Goal: Navigation & Orientation: Find specific page/section

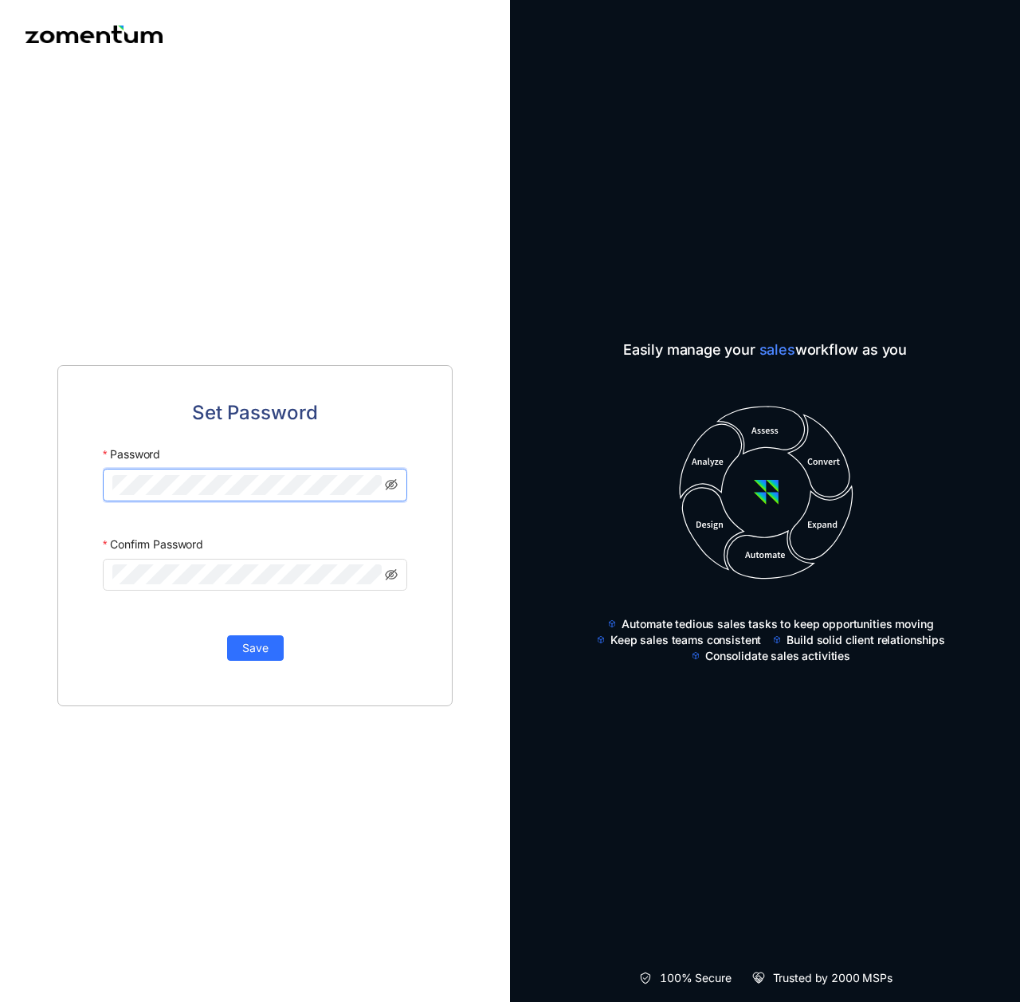
click at [352, 649] on div "Save" at bounding box center [255, 639] width 304 height 41
click at [247, 648] on span "Save" at bounding box center [255, 648] width 26 height 18
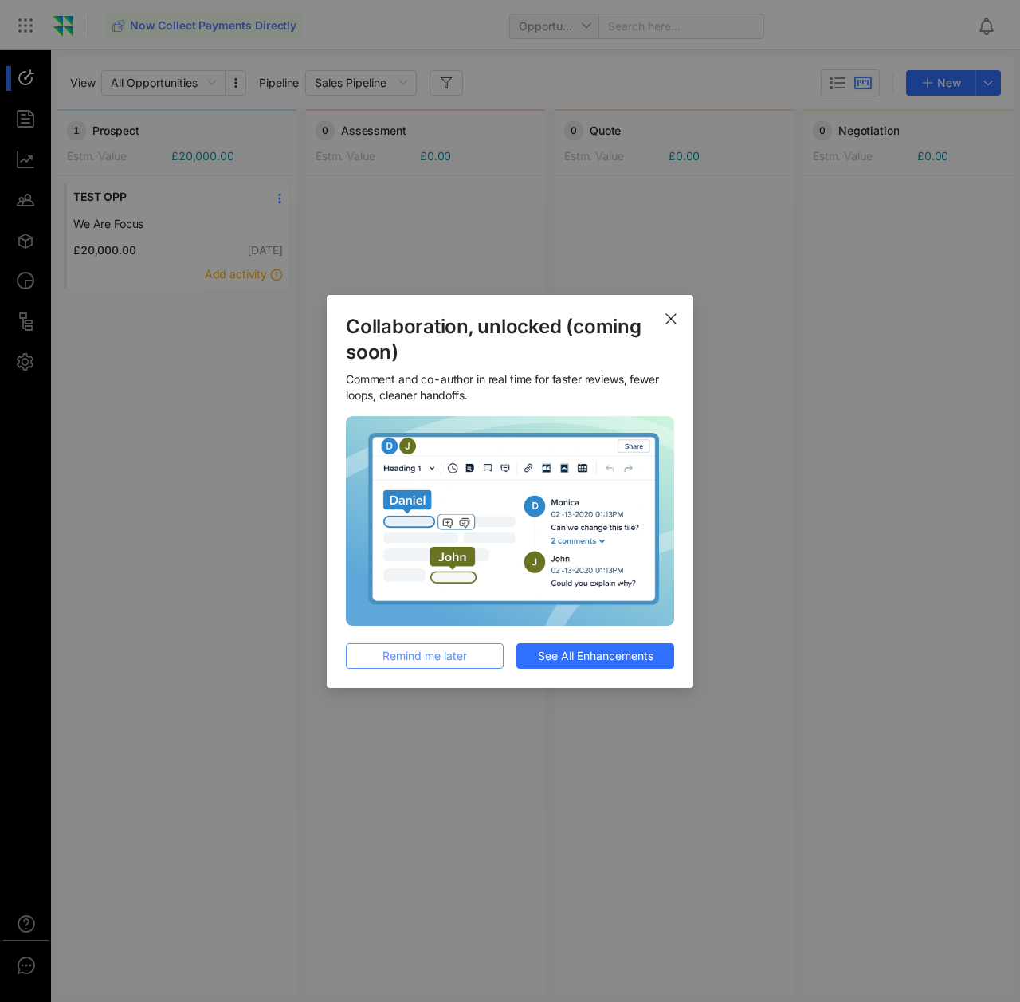
click at [394, 655] on span "Remind me later" at bounding box center [425, 656] width 84 height 18
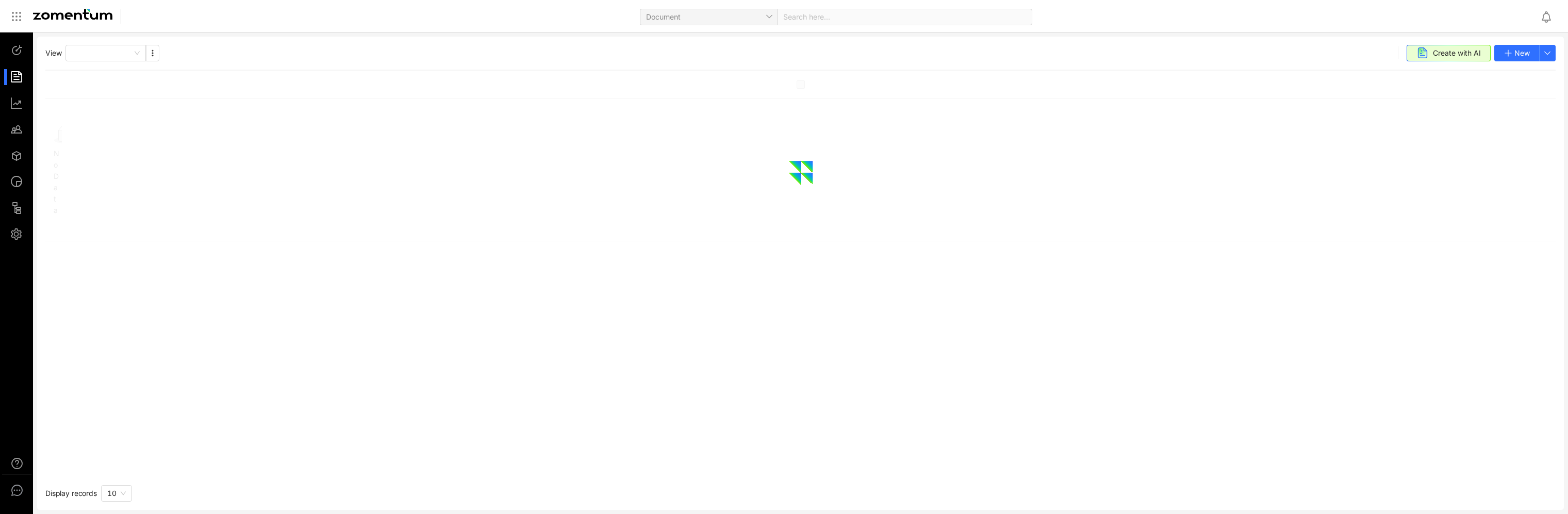
click at [10, 80] on div at bounding box center [21, 77] width 22 height 16
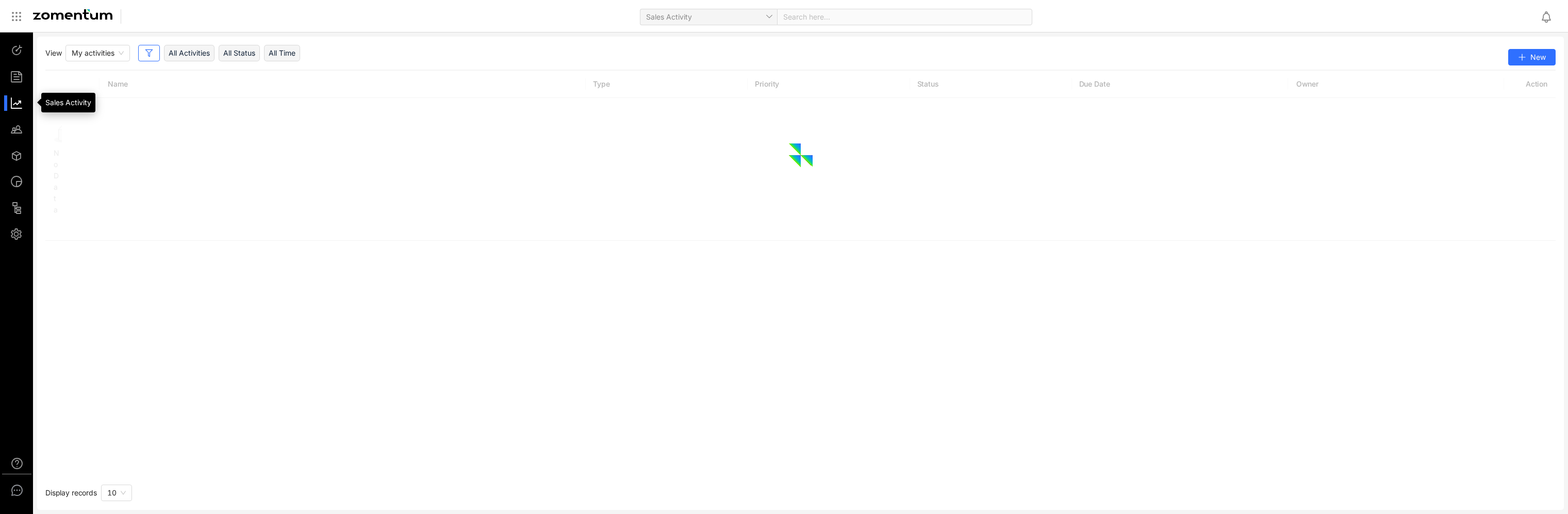
click at [24, 103] on div at bounding box center [21, 103] width 22 height 16
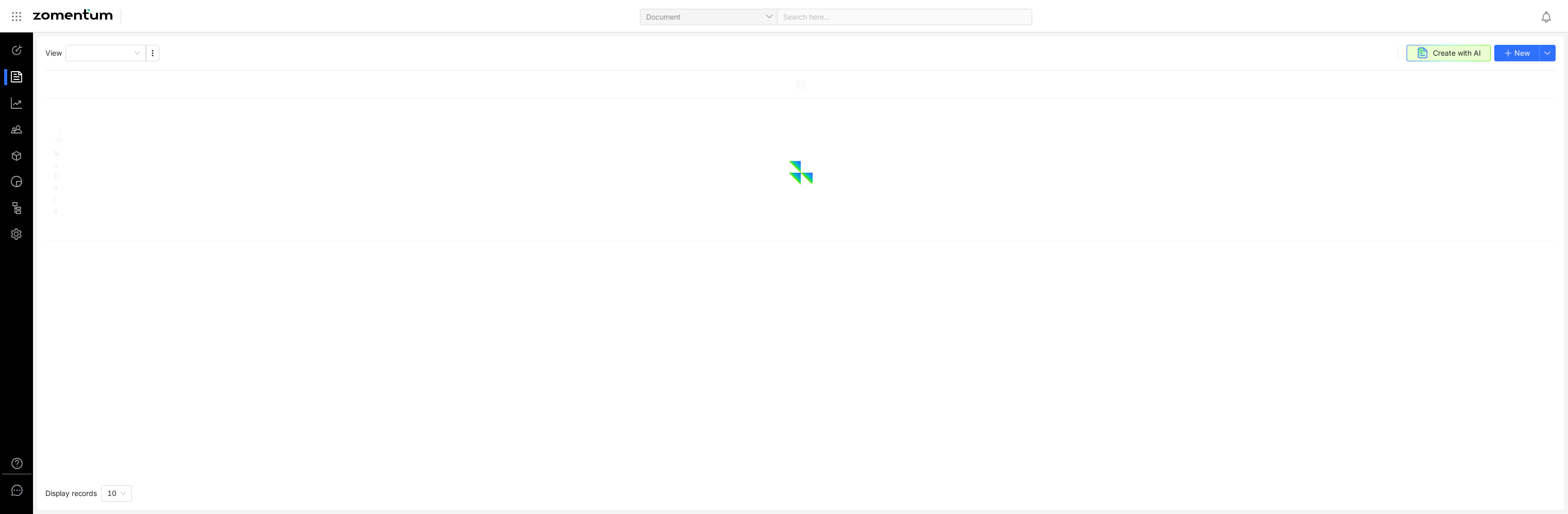
click at [21, 83] on div at bounding box center [21, 77] width 22 height 16
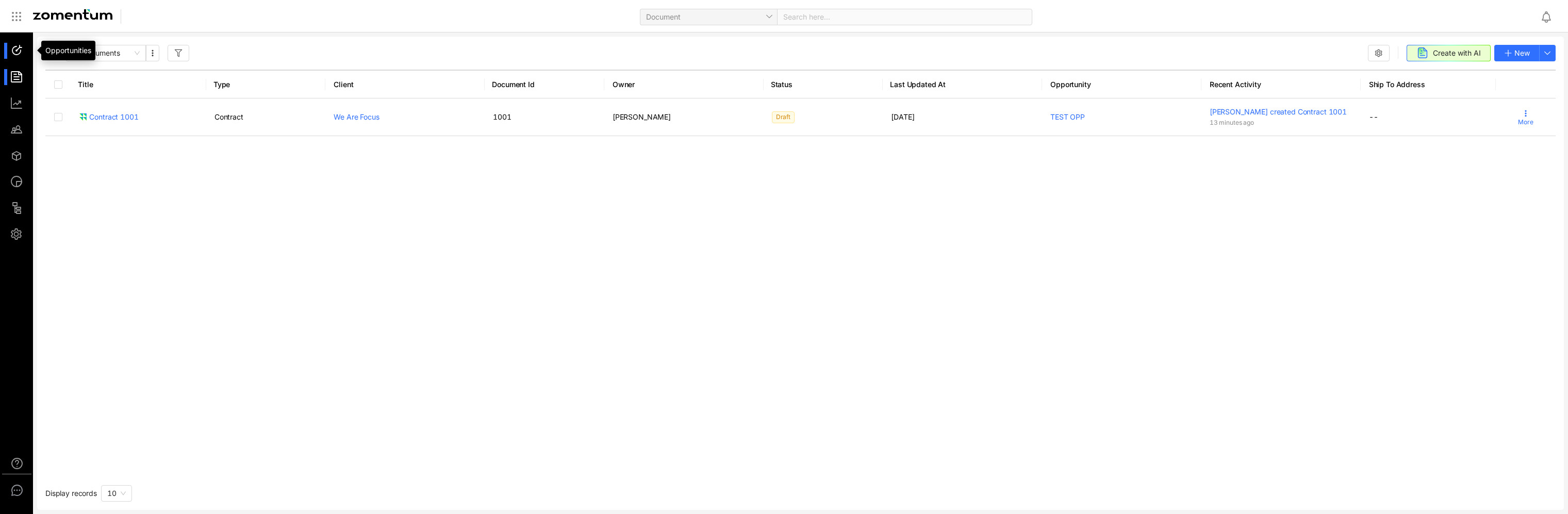
click at [18, 47] on div at bounding box center [21, 50] width 22 height 16
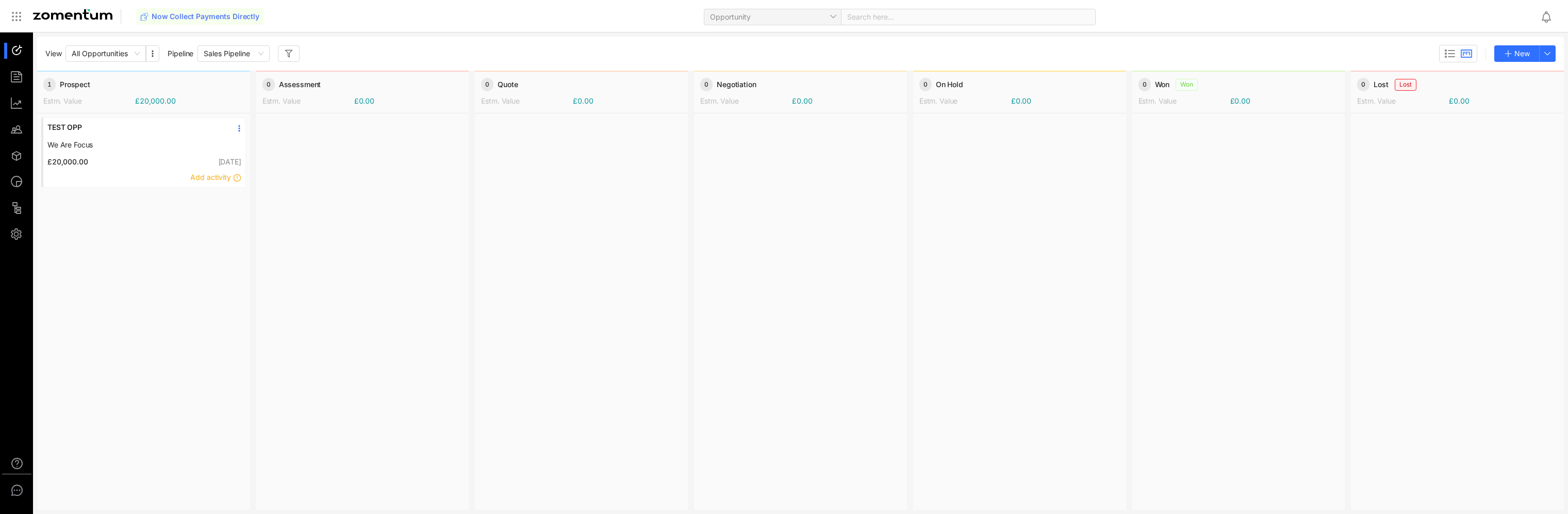
click at [34, 512] on div "View All Opportunities Pipeline Sales Pipeline New 1 Prospect Estm. Value £20,0…" at bounding box center [784, 273] width 1568 height 482
click at [8, 511] on aside at bounding box center [16, 289] width 33 height 514
drag, startPoint x: 6, startPoint y: 511, endPoint x: 70, endPoint y: 399, distance: 129.0
click at [70, 399] on section "V Preferences Notifications Email Templates S Account Email Settings Users Supp…" at bounding box center [784, 257] width 1568 height 514
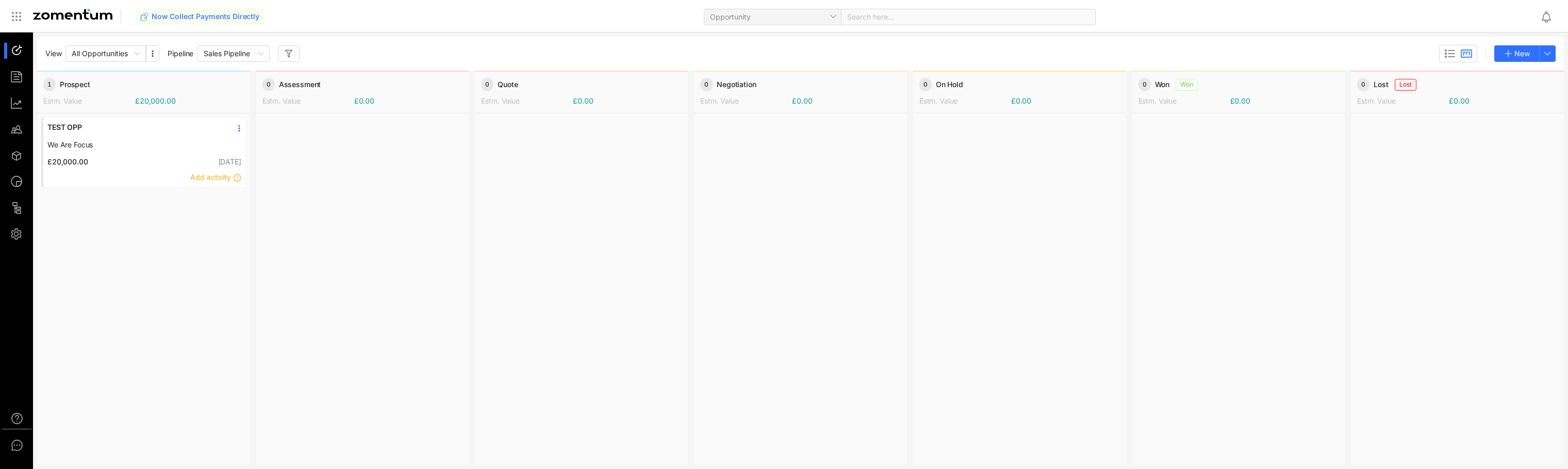
click at [326, 362] on div at bounding box center [362, 289] width 213 height 351
click at [16, 56] on div at bounding box center [21, 50] width 22 height 16
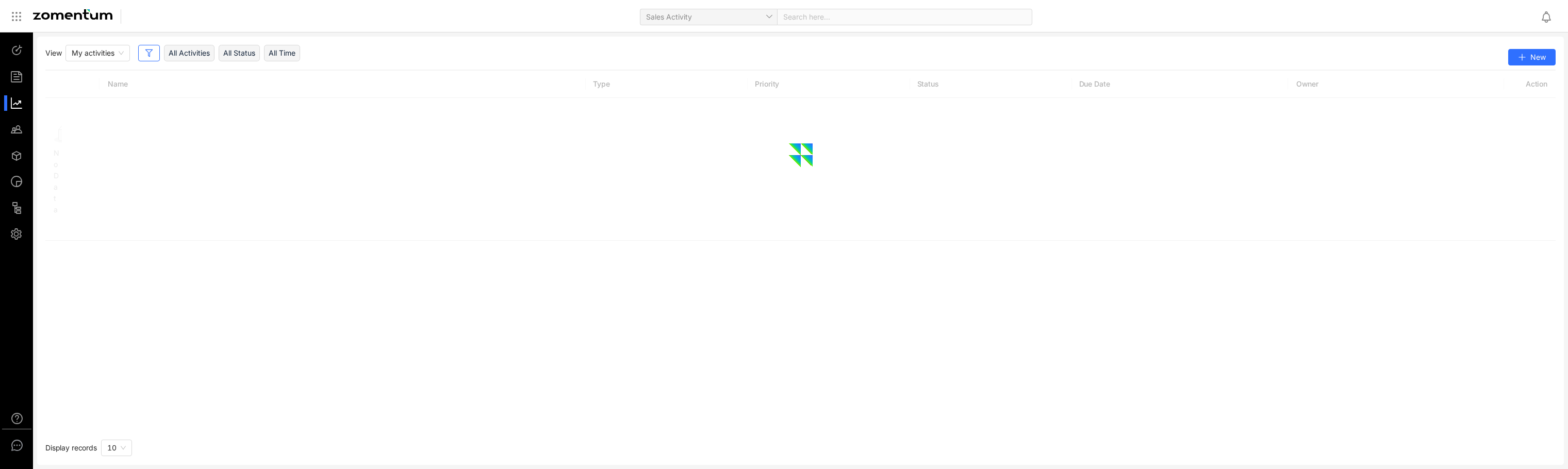
click at [17, 104] on div at bounding box center [21, 103] width 22 height 16
click at [19, 129] on div at bounding box center [21, 129] width 22 height 16
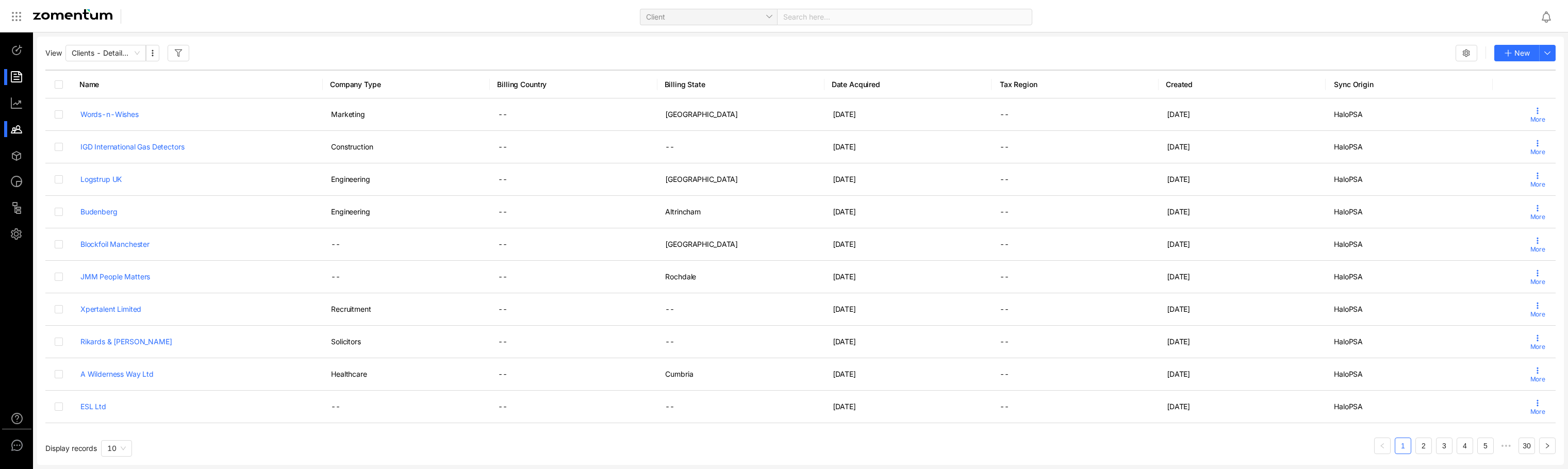
click at [23, 74] on div at bounding box center [21, 77] width 22 height 16
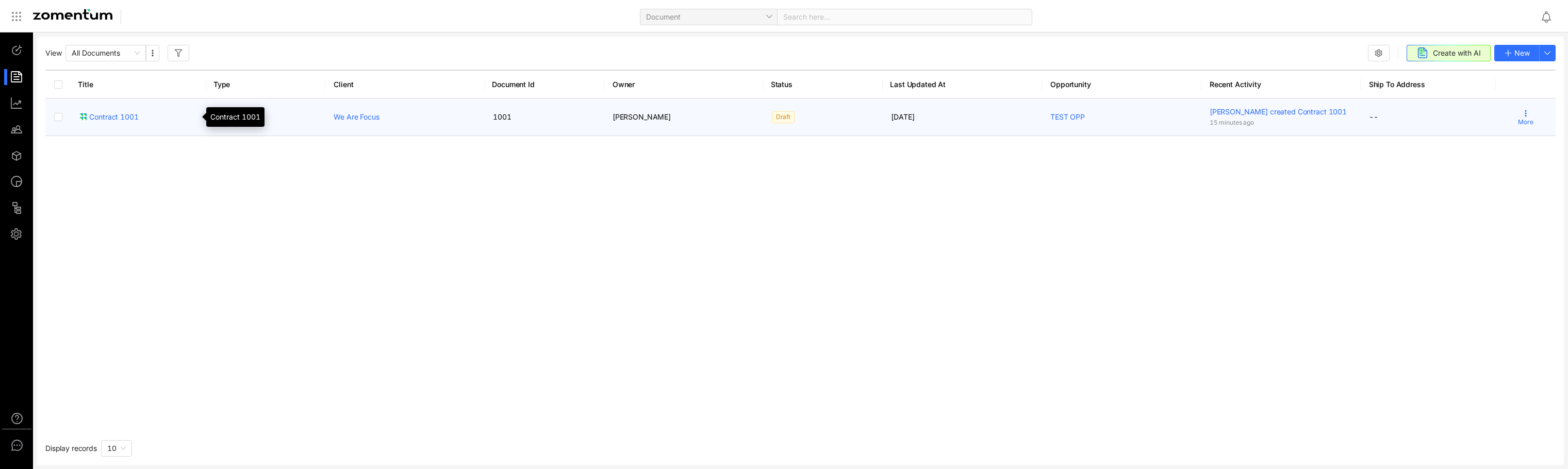
click at [130, 118] on div "Contract 1001" at bounding box center [109, 117] width 60 height 10
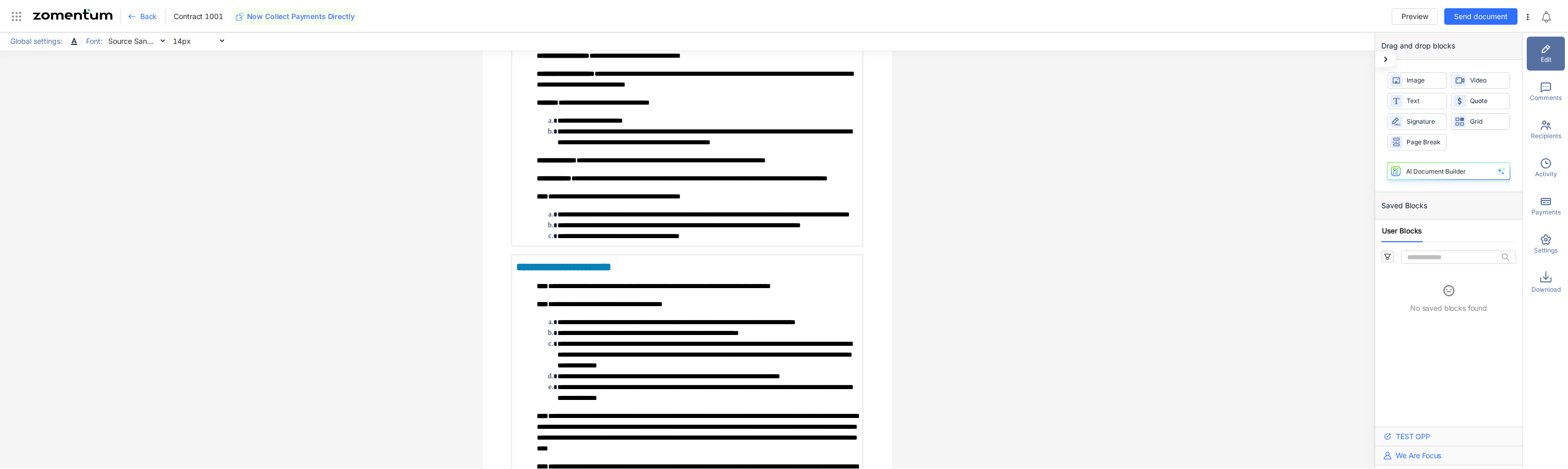
scroll to position [2629, 0]
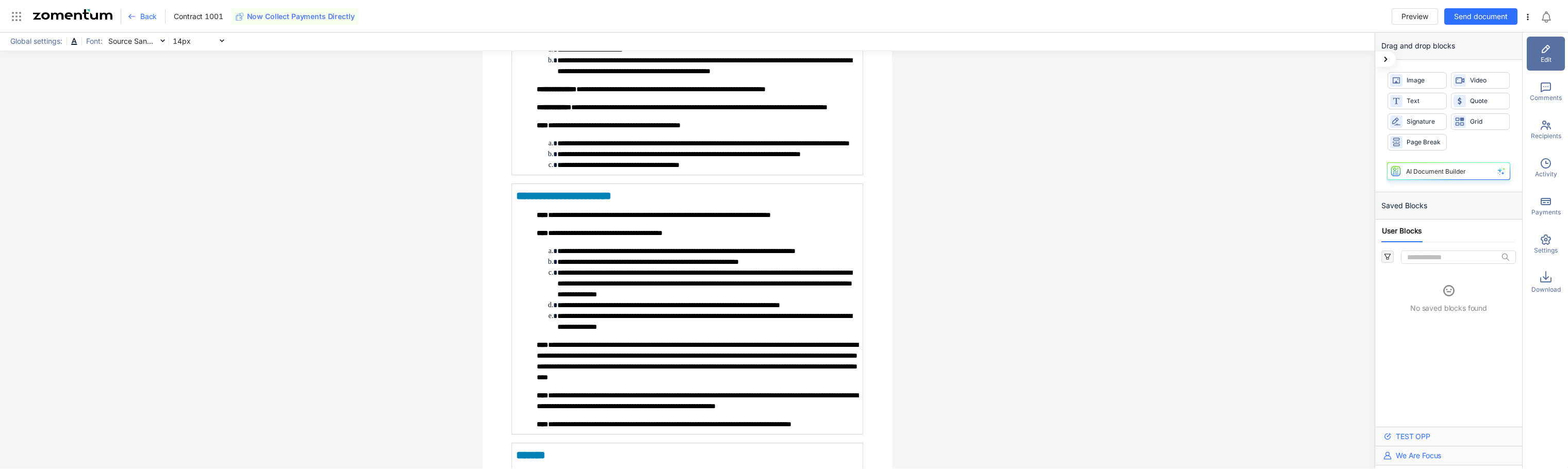
click at [144, 16] on span "Back" at bounding box center [149, 17] width 17 height 10
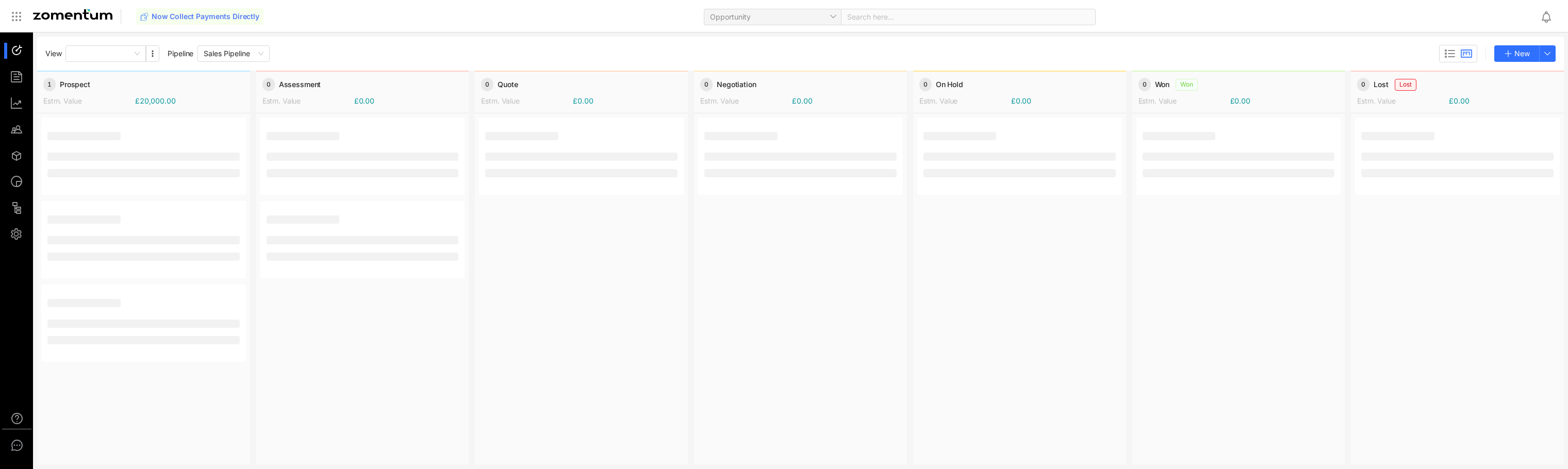
click at [14, 50] on div at bounding box center [21, 50] width 22 height 16
click at [93, 139] on link "TEST OPP" at bounding box center [132, 131] width 170 height 17
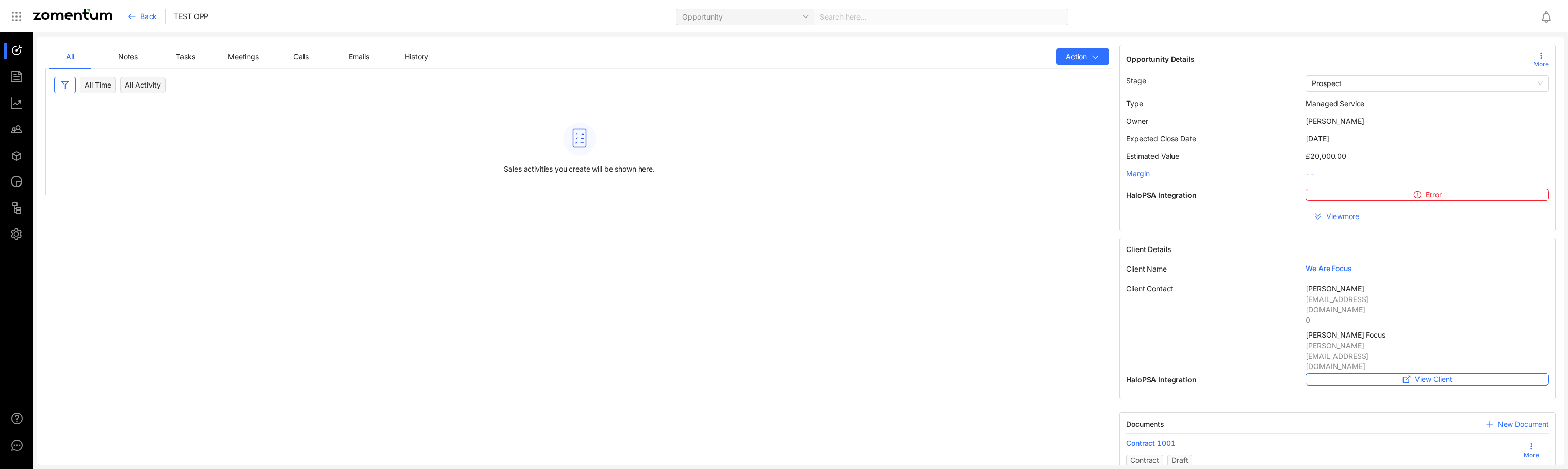
click at [133, 63] on div "Notes" at bounding box center [128, 56] width 41 height 24
click at [72, 59] on span "All" at bounding box center [70, 56] width 8 height 9
click at [132, 19] on icon at bounding box center [132, 16] width 8 height 8
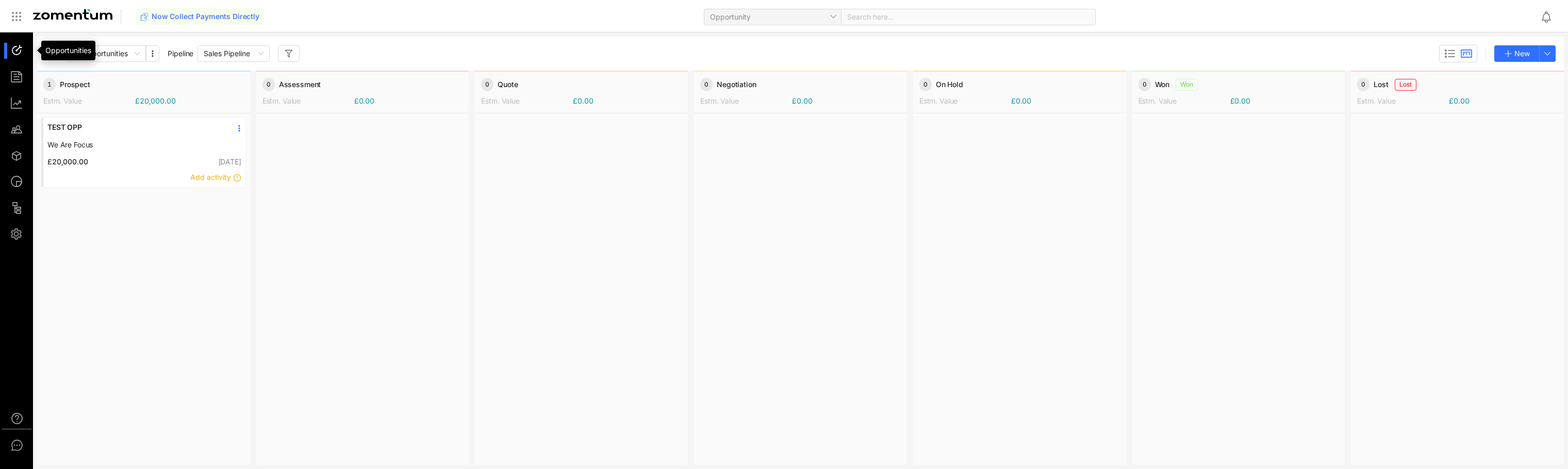
click at [16, 50] on div at bounding box center [21, 50] width 22 height 16
click at [113, 127] on span "TEST OPP" at bounding box center [132, 127] width 170 height 10
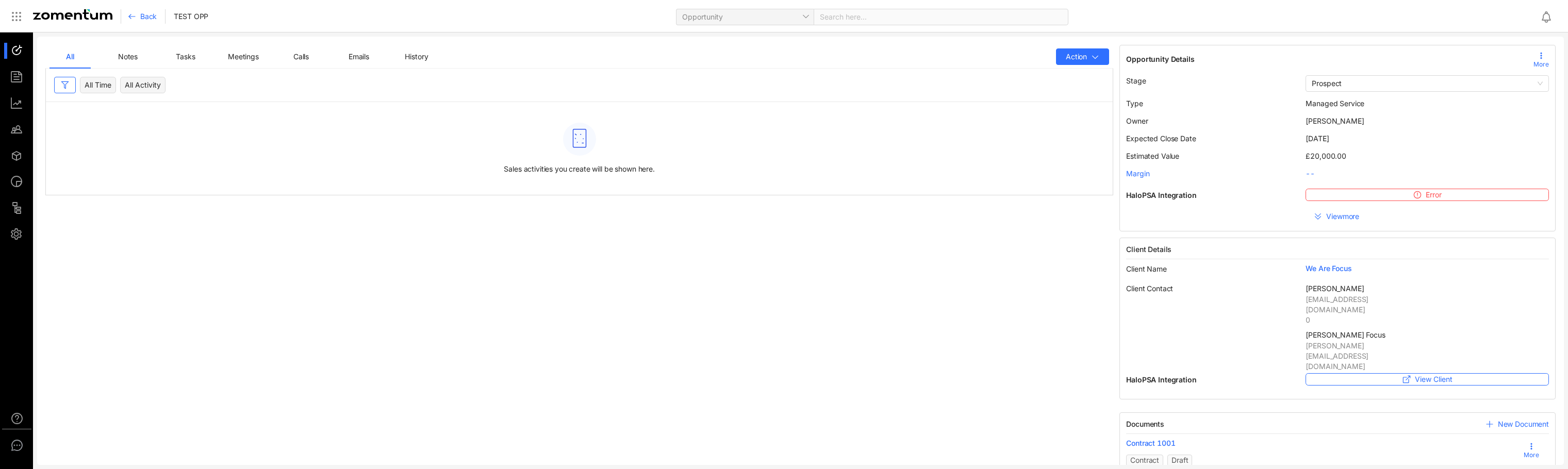
click at [659, 193] on button "Error" at bounding box center [1428, 195] width 243 height 12
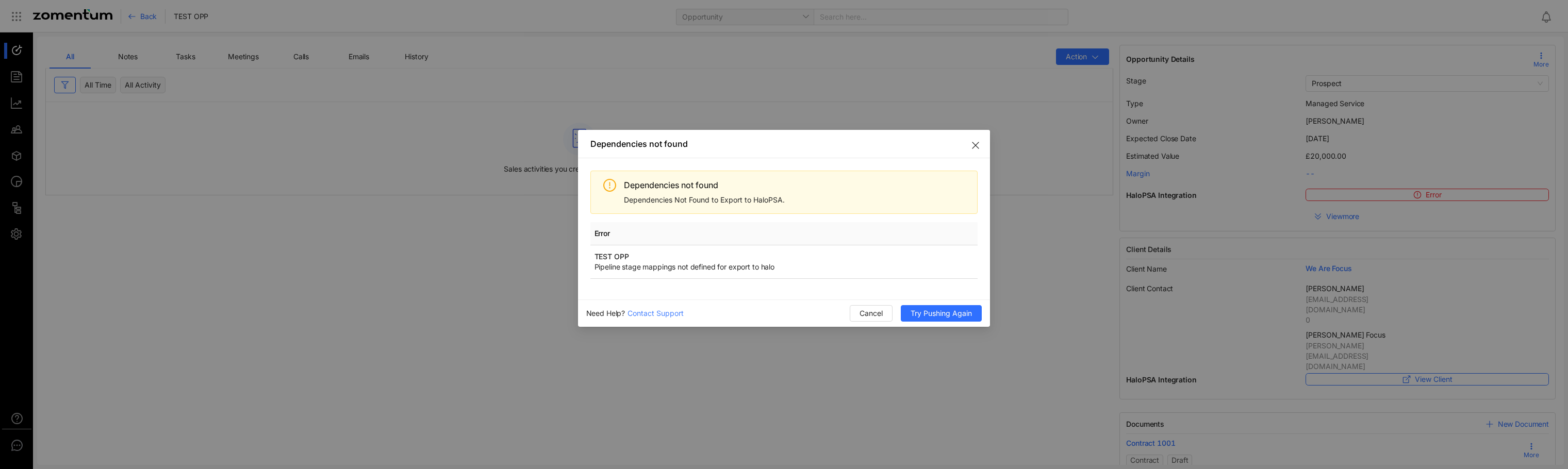
click at [659, 148] on use "Close" at bounding box center [976, 146] width 6 height 6
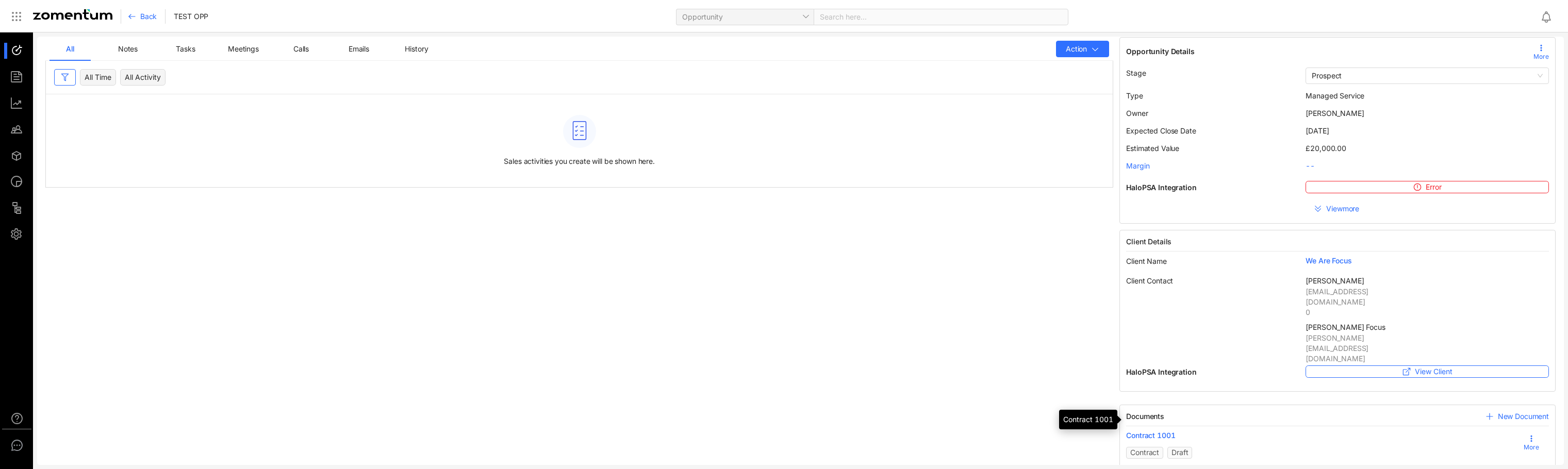
scroll to position [7, 0]
click at [659, 431] on span "Contract 1001" at bounding box center [1151, 436] width 49 height 10
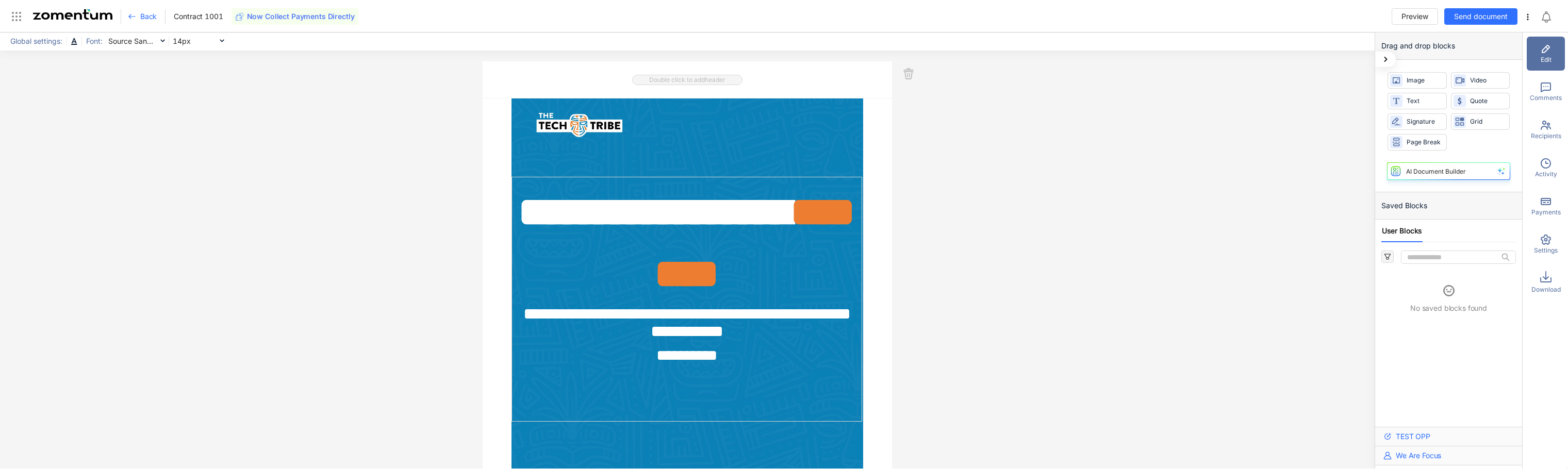
click at [659, 171] on div "AI Document Builder" at bounding box center [1436, 171] width 60 height 8
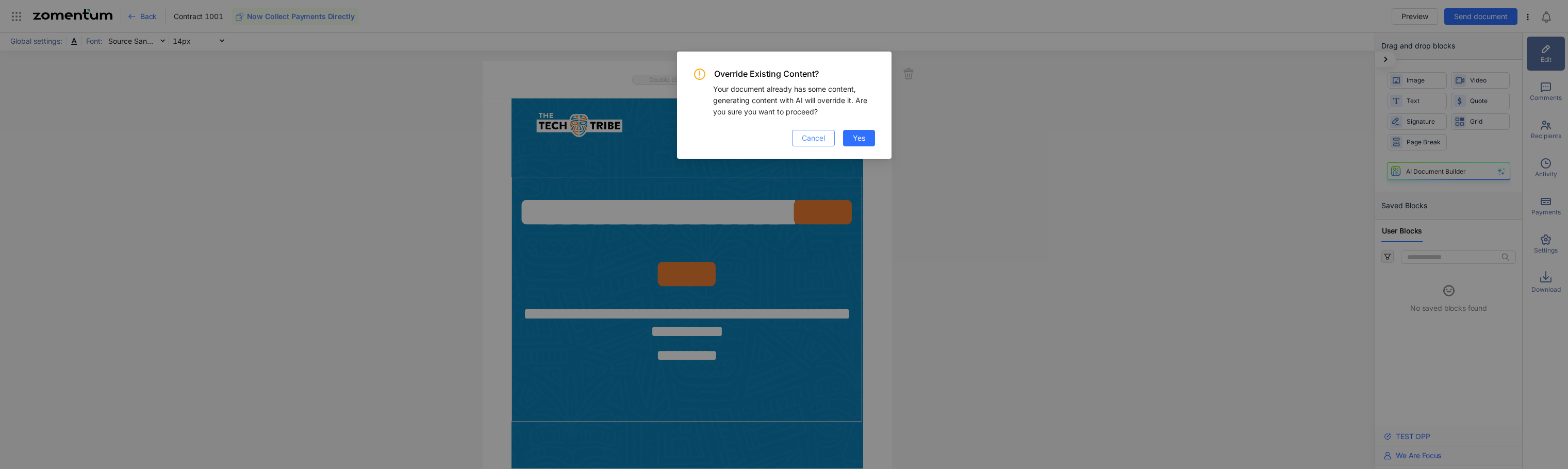
click at [659, 142] on span "Cancel" at bounding box center [813, 138] width 23 height 12
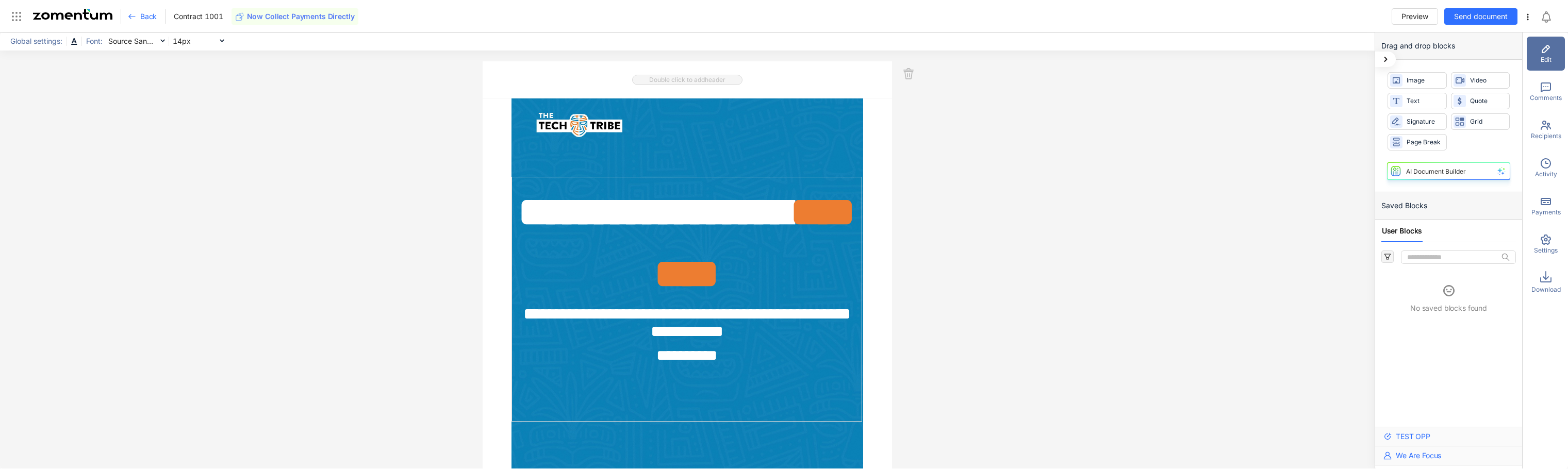
click at [659, 208] on div "Saved Blocks" at bounding box center [1448, 206] width 147 height 27
click at [659, 262] on input "text" at bounding box center [1453, 257] width 93 height 12
click at [659, 259] on icon "filter" at bounding box center [1387, 256] width 7 height 7
click at [659, 257] on icon "filter" at bounding box center [1387, 256] width 7 height 7
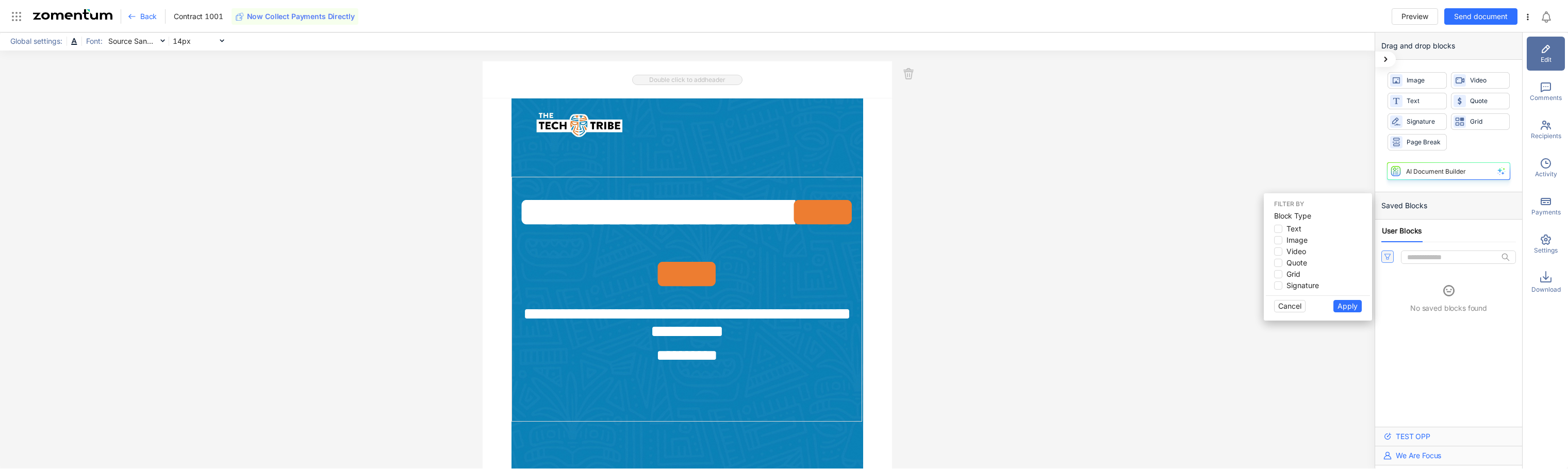
click at [659, 259] on icon "filter" at bounding box center [1388, 256] width 6 height 6
click at [659, 257] on input "text" at bounding box center [1453, 257] width 93 height 12
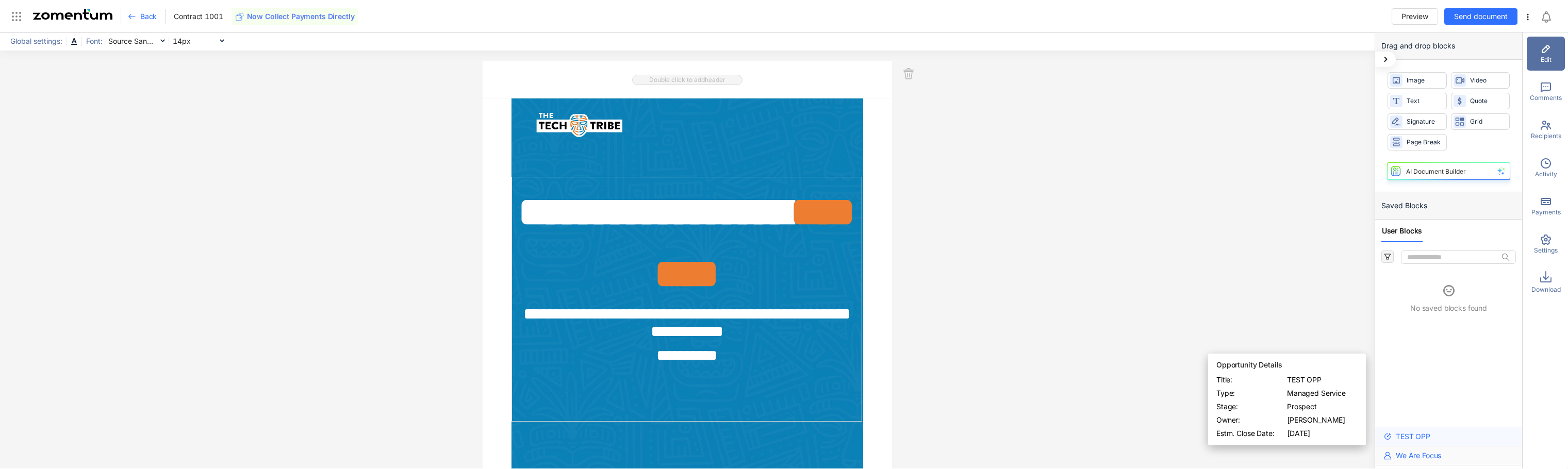
click at [659, 435] on span "TEST OPP" at bounding box center [1413, 437] width 34 height 10
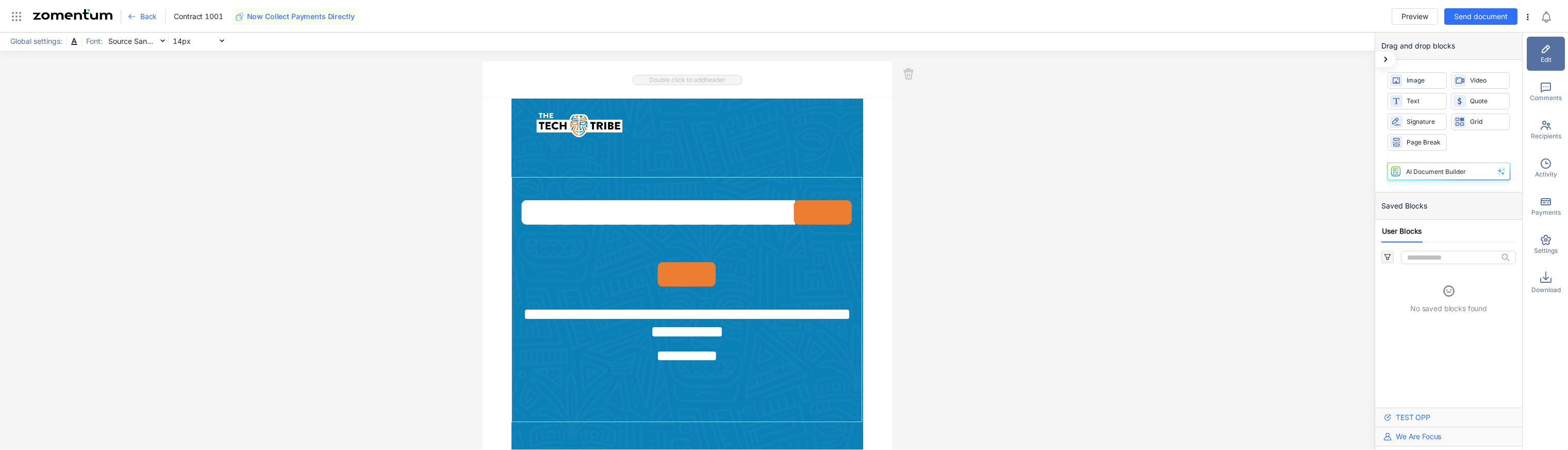
click at [150, 14] on span "Back" at bounding box center [149, 17] width 17 height 10
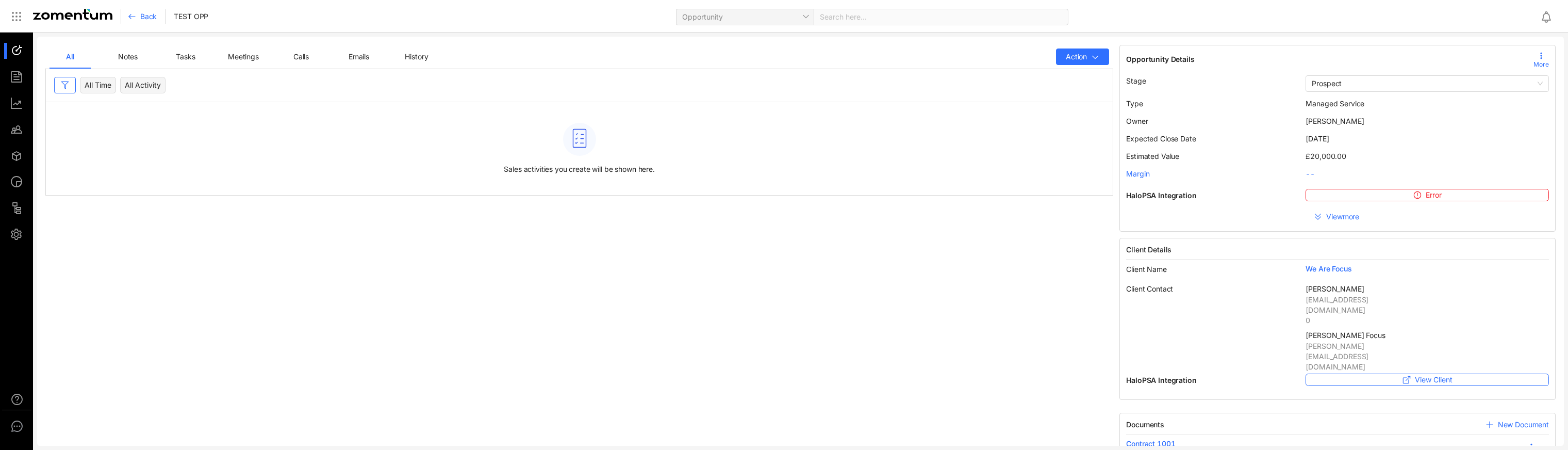
click at [28, 72] on div at bounding box center [21, 77] width 22 height 16
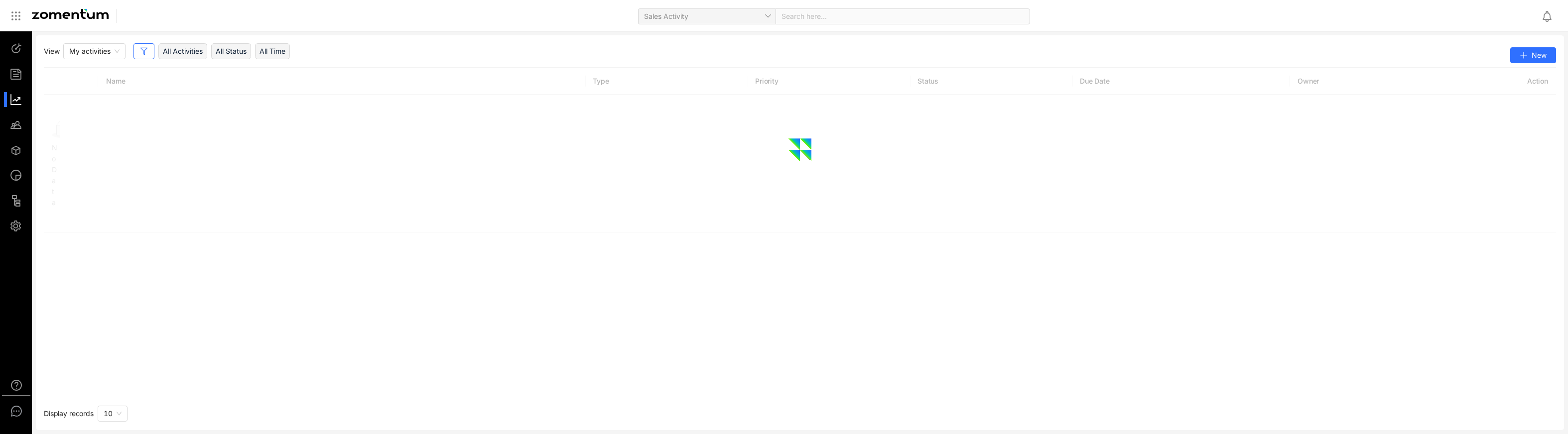
click at [21, 103] on div at bounding box center [21, 99] width 21 height 16
click at [18, 122] on div at bounding box center [21, 124] width 21 height 16
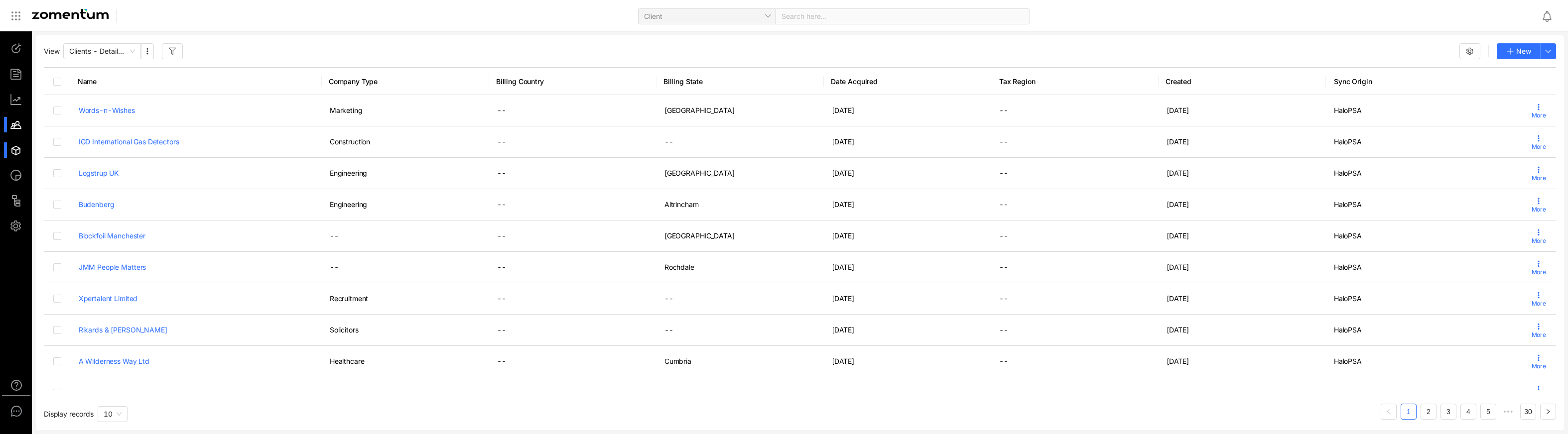
click at [26, 148] on div at bounding box center [21, 150] width 21 height 16
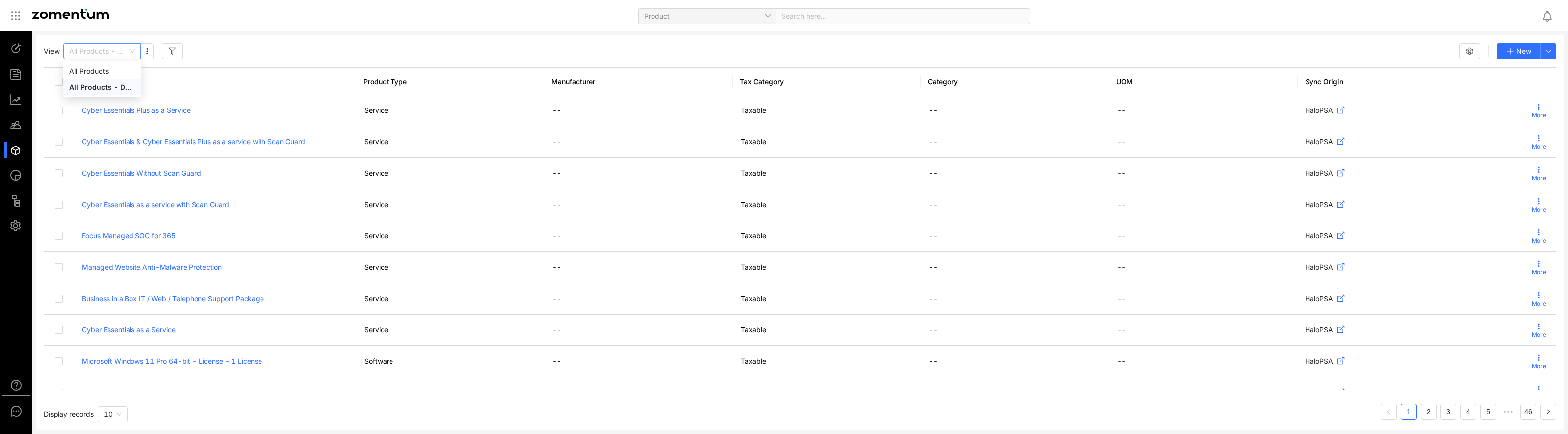
click at [139, 53] on div "All Products - Detail View" at bounding box center [102, 51] width 77 height 16
click at [359, 43] on div "View All Products - Detail View New Product Name Product Type Manufacturer Tax …" at bounding box center [799, 233] width 1528 height 395
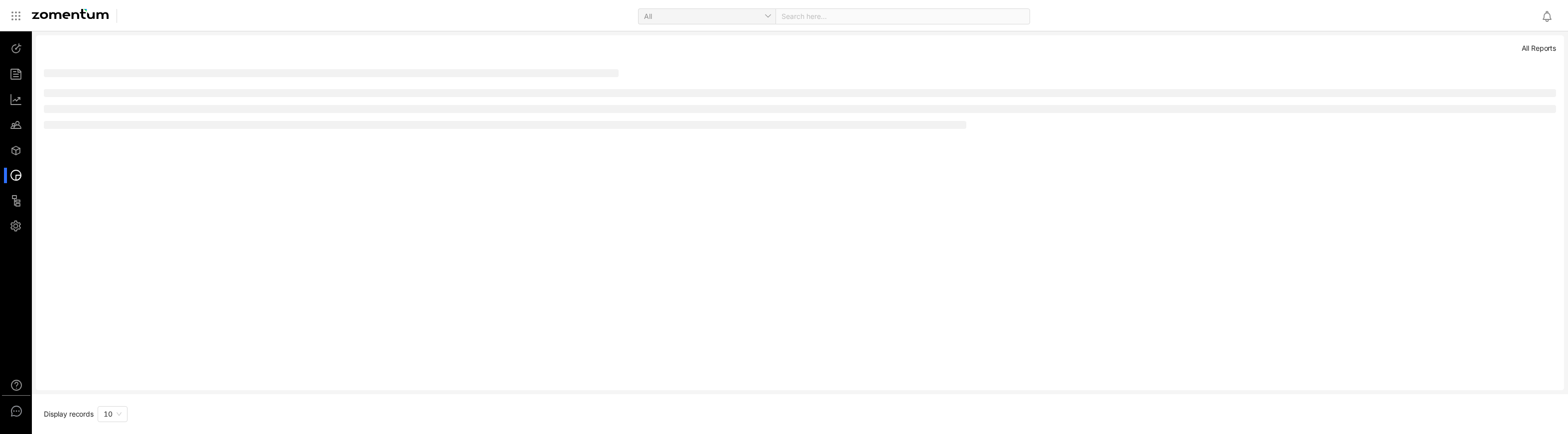
click at [14, 178] on div at bounding box center [21, 175] width 21 height 16
click at [11, 200] on div at bounding box center [21, 200] width 21 height 16
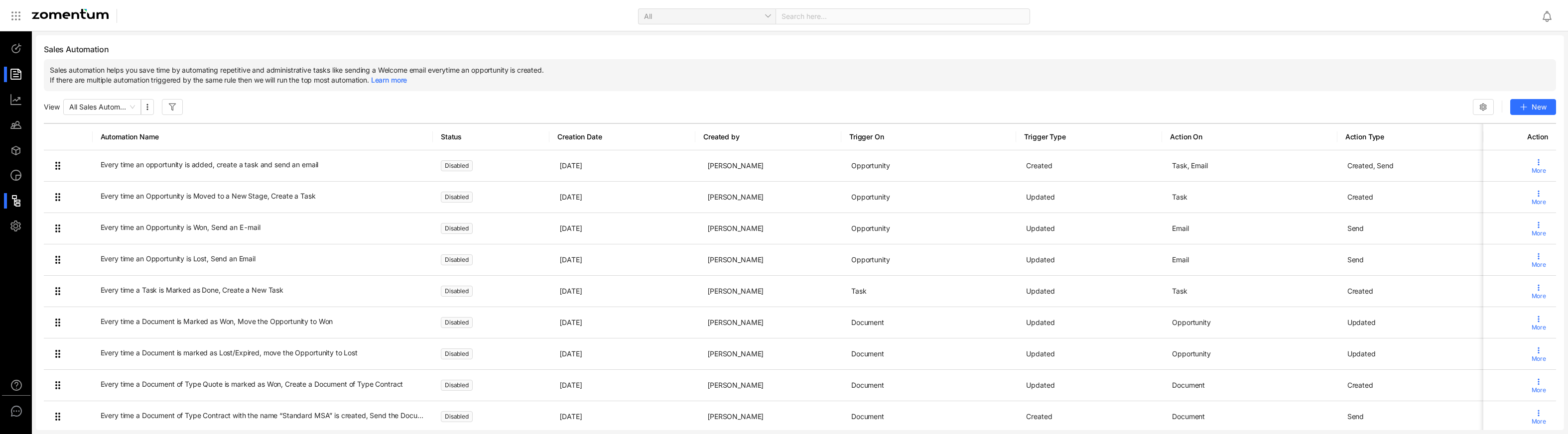
click at [15, 71] on div at bounding box center [21, 74] width 21 height 16
